Goal: Navigation & Orientation: Find specific page/section

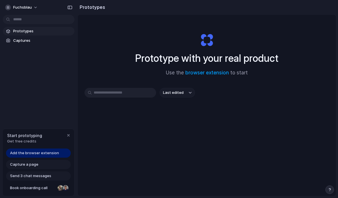
click at [71, 139] on button "button" at bounding box center [68, 135] width 7 height 7
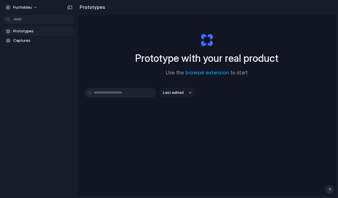
click at [67, 1] on div "fuchsblau" at bounding box center [38, 7] width 77 height 14
click at [71, 8] on div "button" at bounding box center [69, 7] width 5 height 4
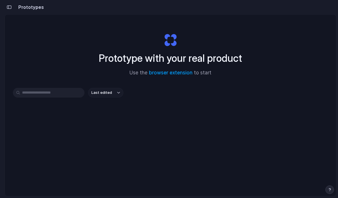
click at [10, 10] on button "button" at bounding box center [9, 7] width 9 height 9
